Goal: Task Accomplishment & Management: Complete application form

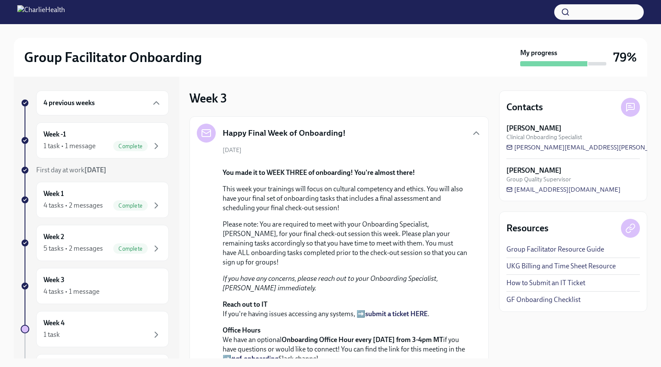
scroll to position [370, 0]
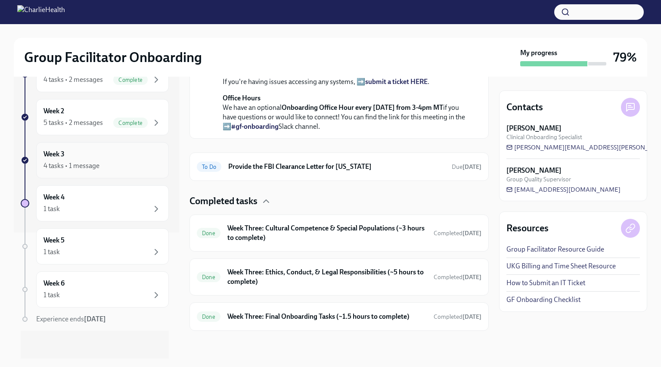
click at [83, 164] on div "4 tasks • 1 message" at bounding box center [71, 165] width 56 height 9
click at [96, 164] on div "4 tasks • 1 message" at bounding box center [71, 165] width 56 height 9
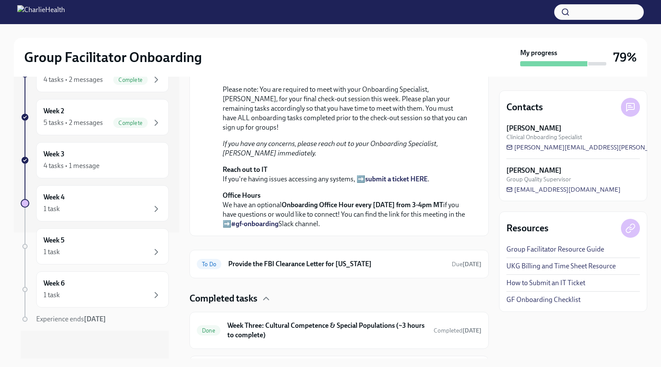
scroll to position [0, 0]
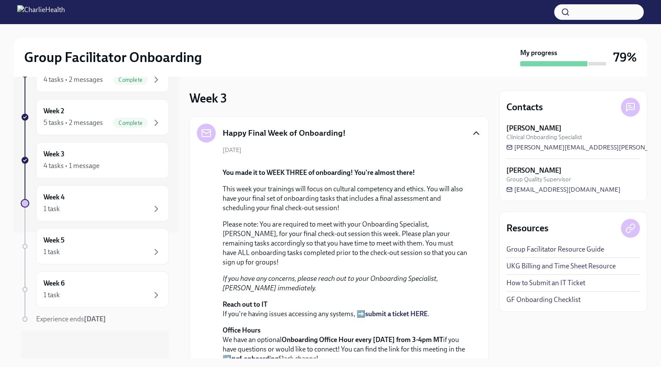
click at [476, 135] on icon "button" at bounding box center [476, 133] width 10 height 10
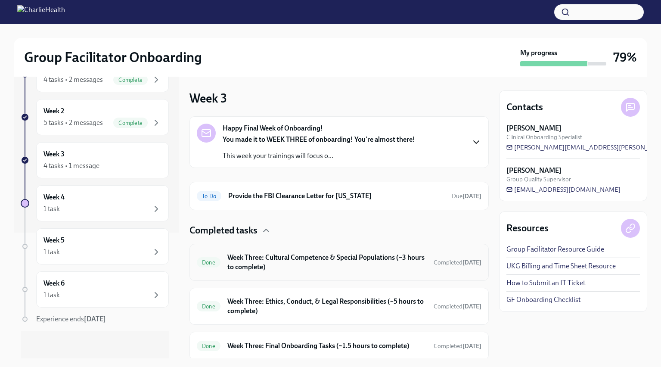
scroll to position [29, 0]
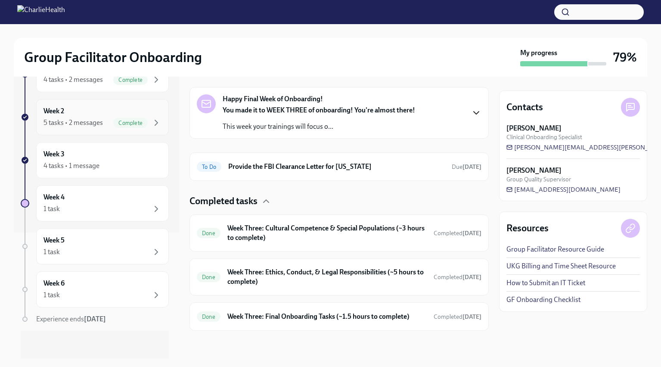
click at [97, 115] on div "Week 2 5 tasks • 2 messages Complete" at bounding box center [102, 117] width 118 height 22
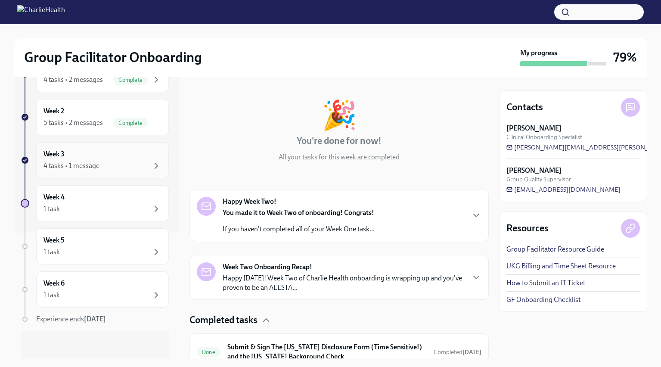
click at [90, 157] on div "Week 3 4 tasks • 1 message" at bounding box center [102, 160] width 118 height 22
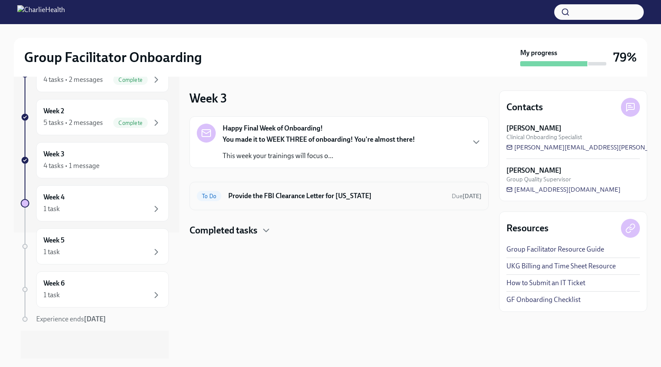
click at [328, 200] on h6 "Provide the FBI Clearance Letter for [US_STATE]" at bounding box center [336, 195] width 217 height 9
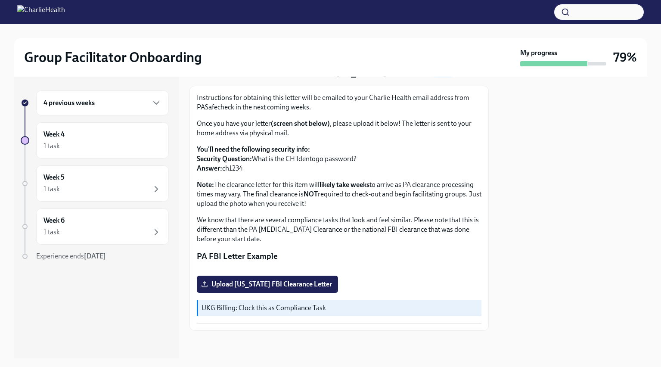
scroll to position [136, 0]
click at [122, 109] on div "4 previous weeks" at bounding box center [102, 102] width 133 height 25
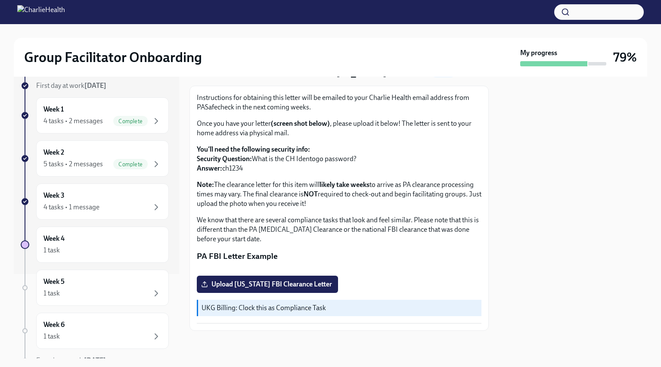
scroll to position [126, 0]
